Goal: Transaction & Acquisition: Purchase product/service

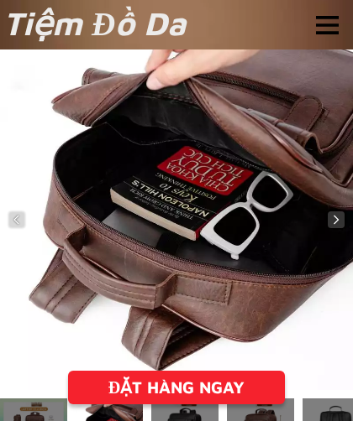
click at [218, 386] on div "ĐẶT HÀNG NGAY" at bounding box center [176, 387] width 217 height 25
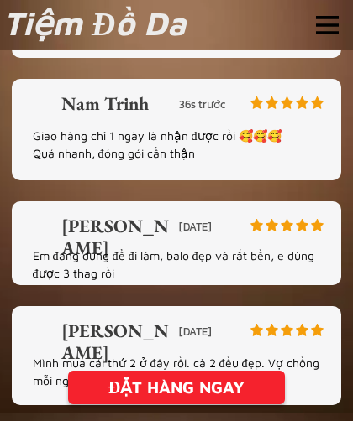
scroll to position [4295, 0]
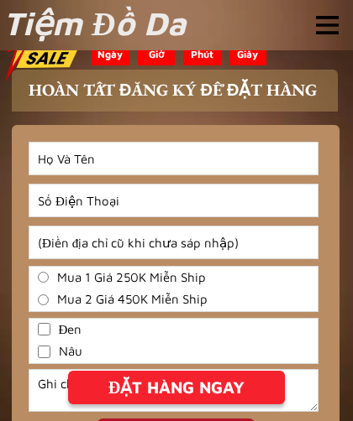
click at [183, 159] on input "Input full_name" at bounding box center [173, 159] width 288 height 32
type input "[PERSON_NAME]"
click at [170, 204] on input "Input phone_number" at bounding box center [173, 201] width 288 height 32
type input "0396127268"
click at [143, 240] on input "Input address" at bounding box center [173, 243] width 288 height 32
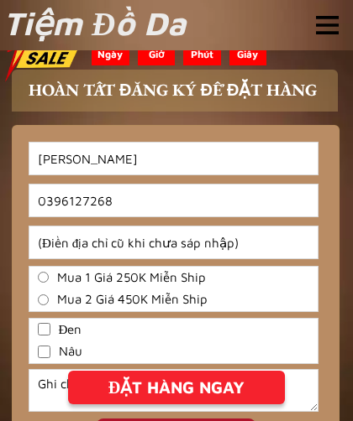
click at [196, 239] on input "Input address" at bounding box center [173, 243] width 288 height 32
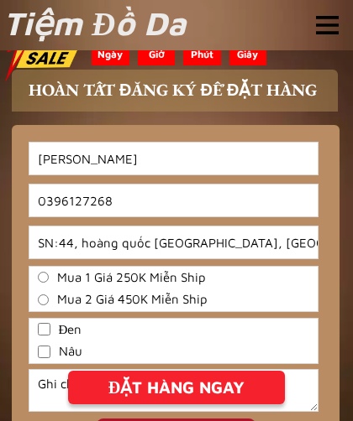
click at [280, 246] on input "SN:44, hoàng quốc [GEOGRAPHIC_DATA], [GEOGRAPHIC_DATA], [GEOGRAPHIC_DATA],[GEOG…" at bounding box center [173, 243] width 288 height 32
click at [298, 246] on input "SN:44, hoàng quốc [GEOGRAPHIC_DATA], [GEOGRAPHIC_DATA], [GEOGRAPHIC_DATA] quảng" at bounding box center [173, 243] width 288 height 32
click at [295, 240] on input "SN:44, hoàng quốc [GEOGRAPHIC_DATA], [GEOGRAPHIC_DATA], [GEOGRAPHIC_DATA] quảng" at bounding box center [173, 243] width 288 height 32
click at [307, 246] on input "SN:44, hoàng quốc [GEOGRAPHIC_DATA], [GEOGRAPHIC_DATA], [GEOGRAPHIC_DATA] quảng" at bounding box center [173, 243] width 288 height 32
click at [300, 236] on input "SN:44, hoàng quốc [GEOGRAPHIC_DATA], [GEOGRAPHIC_DATA], [GEOGRAPHIC_DATA] quảng" at bounding box center [173, 243] width 288 height 32
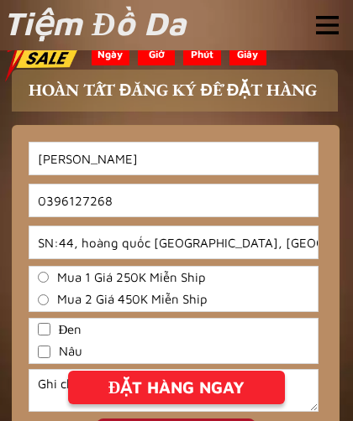
click at [300, 248] on input "SN:44, hoàng quốc [GEOGRAPHIC_DATA], [GEOGRAPHIC_DATA], [GEOGRAPHIC_DATA] quảng" at bounding box center [173, 243] width 288 height 32
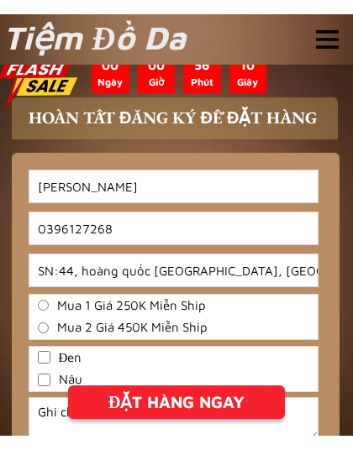
scroll to position [4277, 0]
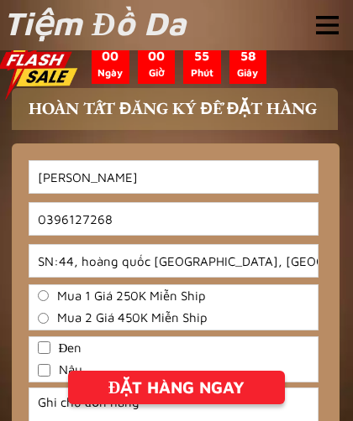
click at [311, 261] on input "SN:44, hoàng quốc [GEOGRAPHIC_DATA], [GEOGRAPHIC_DATA], [GEOGRAPHIC_DATA], [GEO…" at bounding box center [173, 261] width 288 height 32
click at [250, 259] on input "SN:44, hoàng quốc [GEOGRAPHIC_DATA], [GEOGRAPHIC_DATA], [GEOGRAPHIC_DATA], [GEO…" at bounding box center [173, 261] width 288 height 32
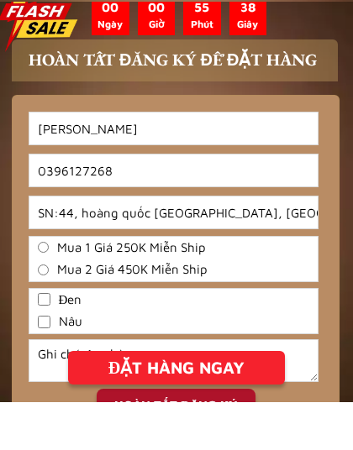
type input "SN:44, hoàng quốc [GEOGRAPHIC_DATA], [GEOGRAPHIC_DATA], [GEOGRAPHIC_DATA], [GEO…"
click at [196, 287] on span "Mua 1 Giá 250K Miễn Ship" at bounding box center [131, 296] width 149 height 19
click at [49, 290] on input "Mua 1 Giá 250K Miễn Ship" at bounding box center [43, 295] width 11 height 11
radio input "true"
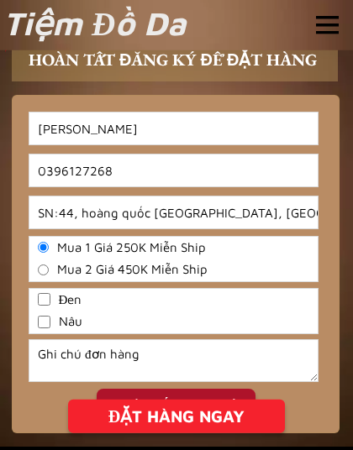
click at [42, 326] on input "Nâu" at bounding box center [44, 322] width 13 height 13
checkbox input "true"
click at [216, 414] on div "ĐẶT HÀNG NGAY" at bounding box center [176, 416] width 217 height 25
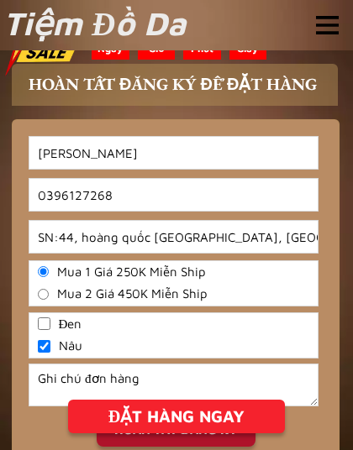
scroll to position [4299, 0]
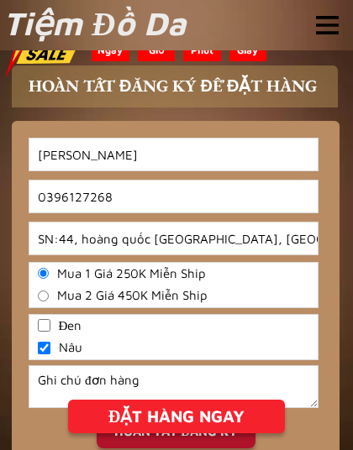
click at [225, 417] on div "ĐẶT HÀNG NGAY" at bounding box center [176, 416] width 217 height 25
click at [186, 415] on div "ĐẶT HÀNG NGAY" at bounding box center [176, 416] width 217 height 25
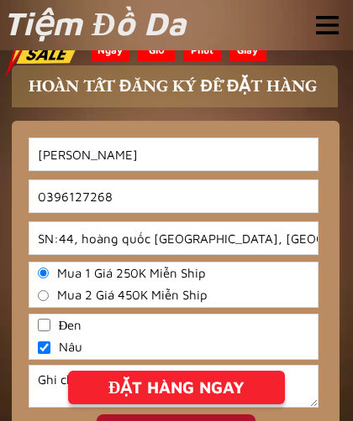
click at [231, 393] on div "ĐẶT HÀNG NGAY" at bounding box center [176, 387] width 217 height 25
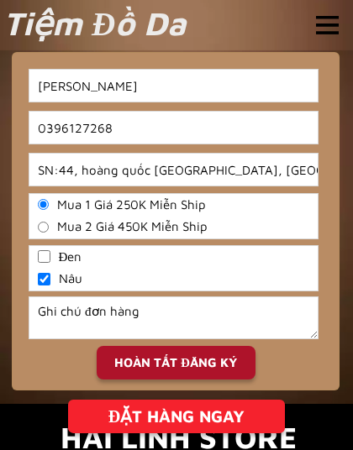
scroll to position [4369, 0]
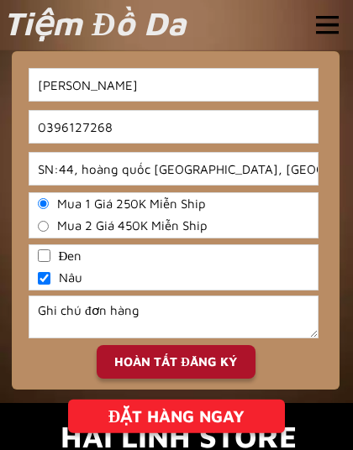
click at [217, 364] on div "HOÀN TẤT ĐĂNG KÝ" at bounding box center [176, 362] width 159 height 19
checkbox input "false"
checkbox input "true"
radio input "true"
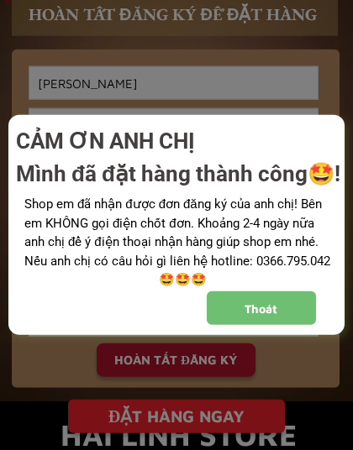
scroll to position [0, 0]
click at [210, 414] on div at bounding box center [176, 225] width 353 height 450
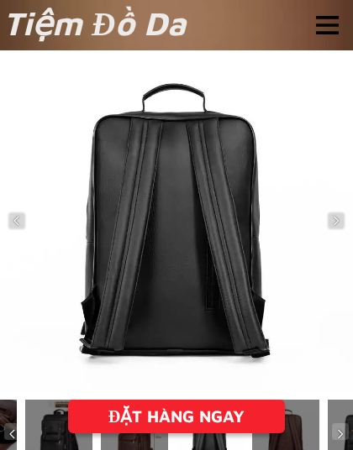
scroll to position [4369, 0]
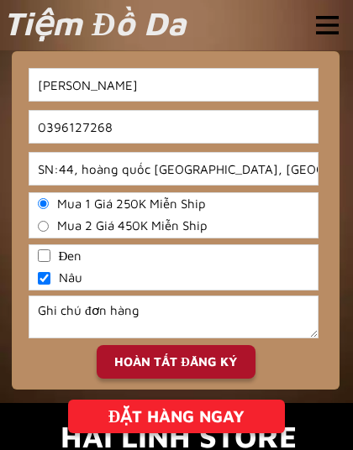
click at [212, 356] on div "HOÀN TẤT ĐĂNG KÝ" at bounding box center [176, 362] width 159 height 19
checkbox input "false"
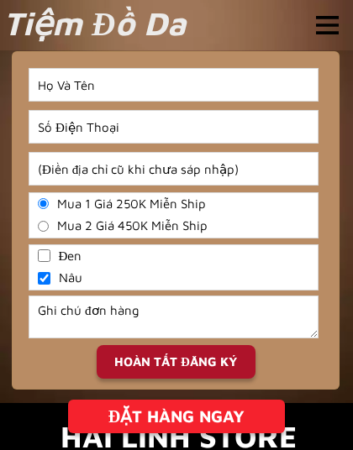
checkbox input "false"
radio input "false"
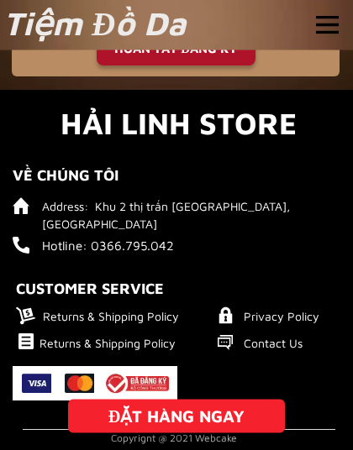
scroll to position [4682, 0]
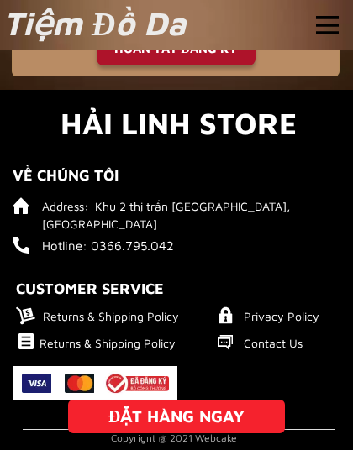
click at [314, 273] on div "Address: Khu 2 thị trấn [GEOGRAPHIC_DATA], [GEOGRAPHIC_DATA] Hotline: 0366.795.…" at bounding box center [176, 271] width 353 height 362
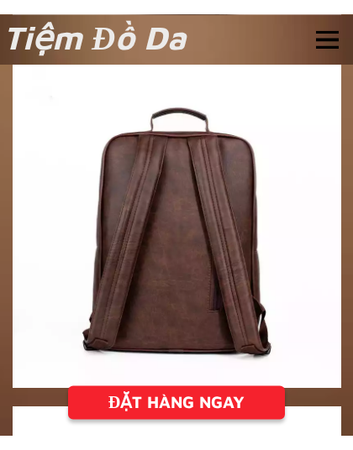
scroll to position [2741, 0]
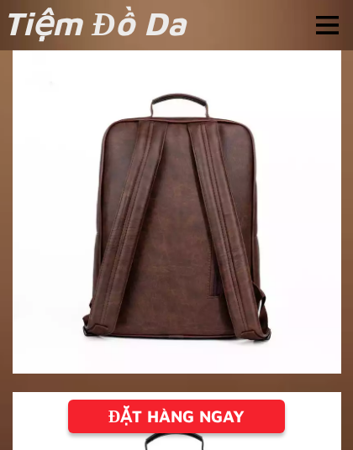
click at [241, 272] on div at bounding box center [177, 209] width 328 height 328
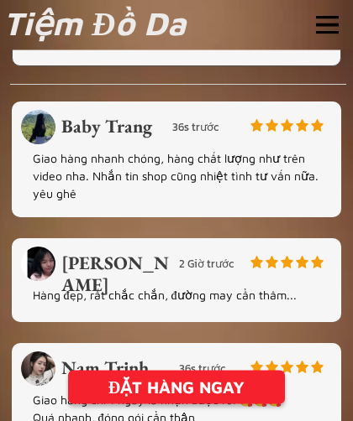
scroll to position [3621, 0]
